Goal: Task Accomplishment & Management: Manage account settings

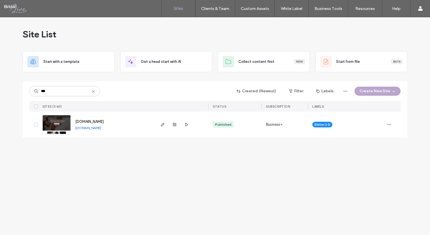
type input "***"
click at [99, 128] on link "www.archivebridal.com" at bounding box center [88, 127] width 26 height 4
click at [161, 124] on icon "button" at bounding box center [162, 124] width 5 height 5
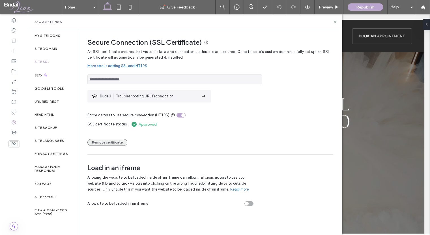
click at [114, 143] on button "Remove certificate" at bounding box center [107, 142] width 40 height 7
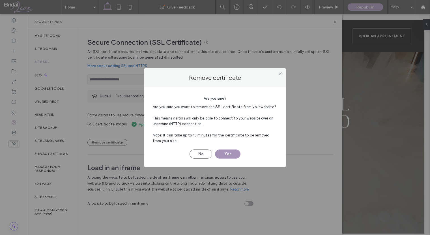
click at [236, 153] on button "Yes" at bounding box center [227, 153] width 25 height 9
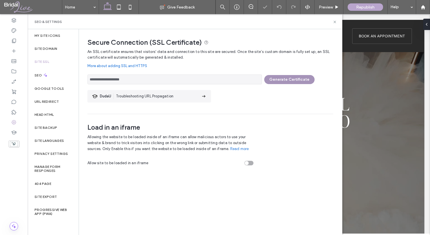
click at [280, 81] on button "Generate Certificate" at bounding box center [289, 79] width 50 height 9
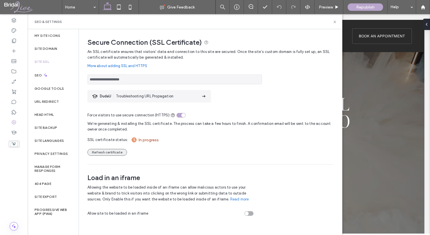
click at [120, 153] on button "Refresh certificate" at bounding box center [107, 152] width 40 height 7
click at [103, 154] on button "Refresh certificate" at bounding box center [107, 152] width 40 height 7
click at [109, 151] on button "Refresh certificate" at bounding box center [107, 152] width 40 height 7
click at [107, 152] on button "Refresh certificate" at bounding box center [107, 152] width 40 height 7
click at [107, 153] on button "Refresh certificate" at bounding box center [107, 152] width 40 height 7
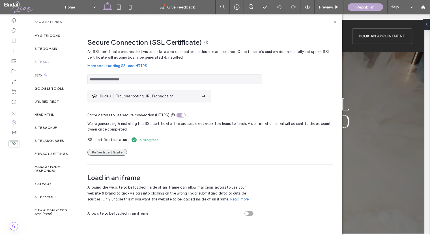
click at [110, 151] on button "Refresh certificate" at bounding box center [107, 152] width 40 height 7
click at [106, 153] on button "Refresh certificate" at bounding box center [107, 152] width 40 height 7
